Goal: Information Seeking & Learning: Learn about a topic

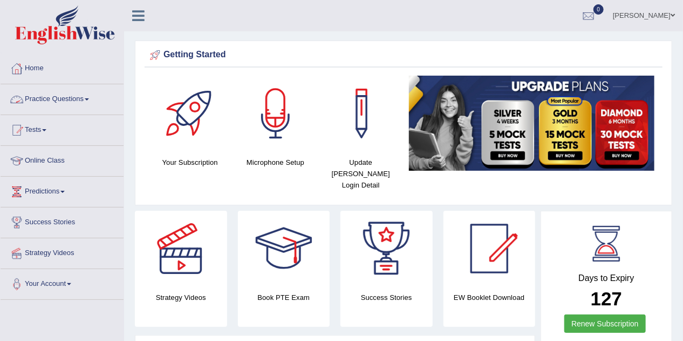
click at [51, 97] on link "Practice Questions" at bounding box center [62, 97] width 123 height 27
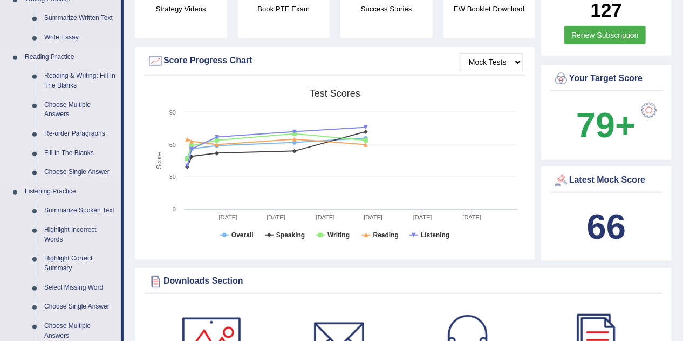
scroll to position [302, 0]
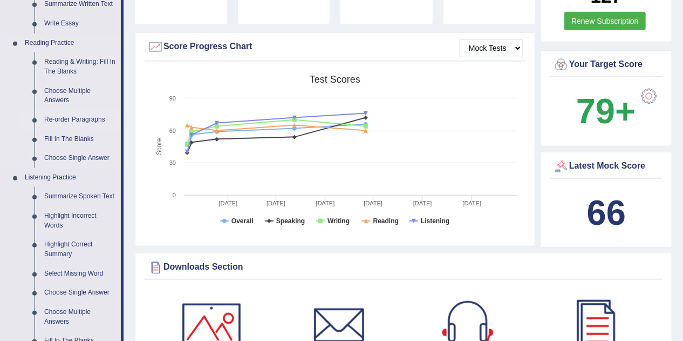
click at [65, 117] on link "Re-order Paragraphs" at bounding box center [80, 119] width 82 height 19
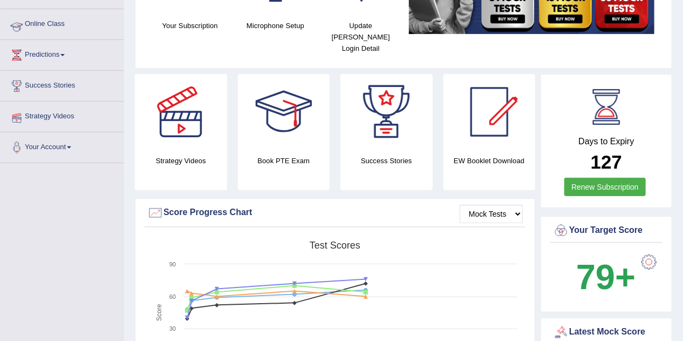
scroll to position [146, 0]
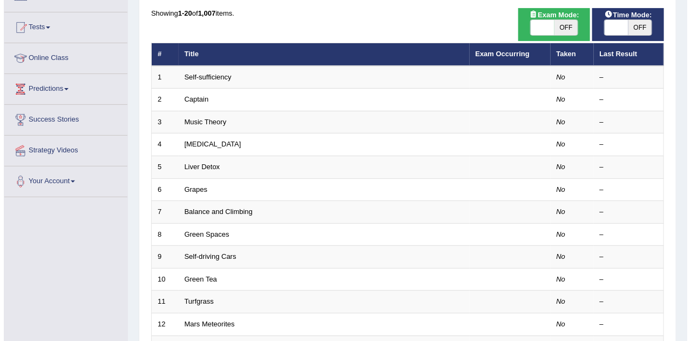
scroll to position [78, 0]
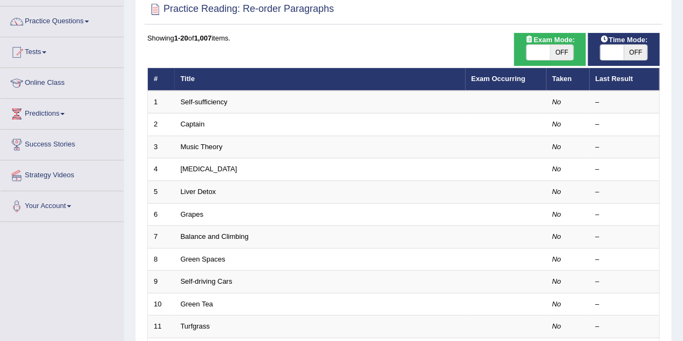
click at [558, 50] on span "OFF" at bounding box center [563, 52] width 24 height 15
checkbox input "true"
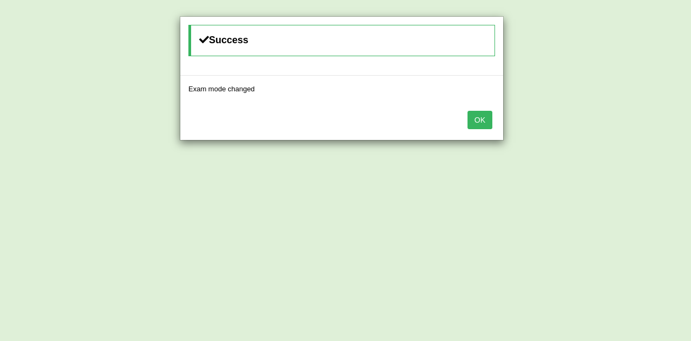
click at [476, 113] on button "OK" at bounding box center [480, 120] width 25 height 18
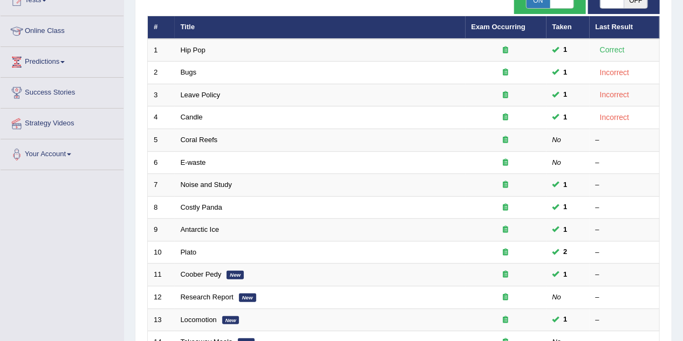
scroll to position [130, 0]
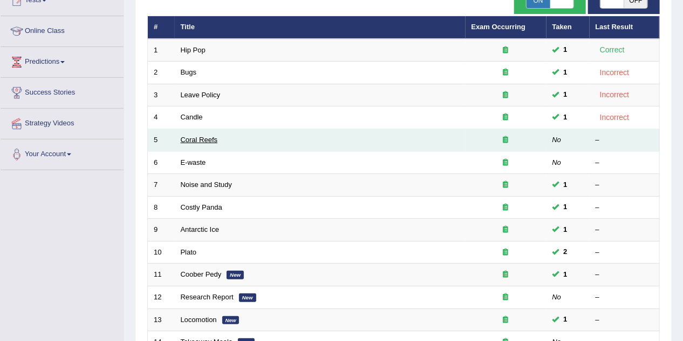
click at [201, 140] on link "Coral Reefs" at bounding box center [199, 140] width 37 height 8
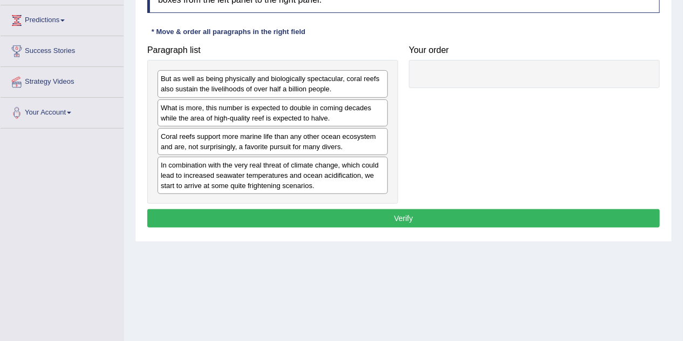
scroll to position [173, 0]
